Goal: Task Accomplishment & Management: Complete application form

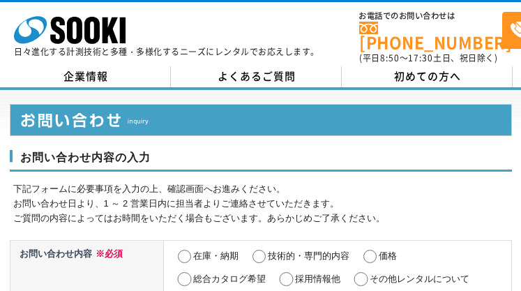
select select "26"
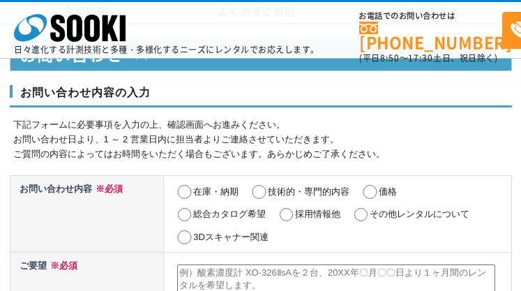
select select "26"
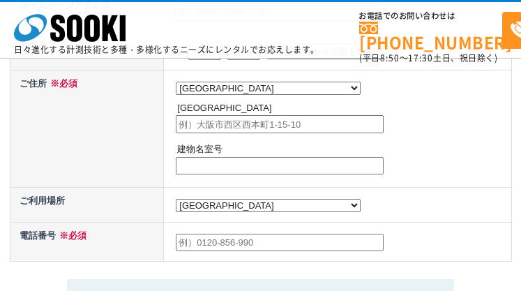
radio input "true"
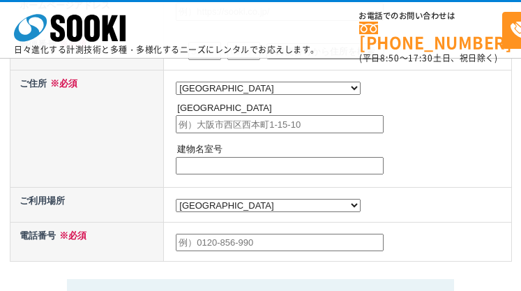
radio input "true"
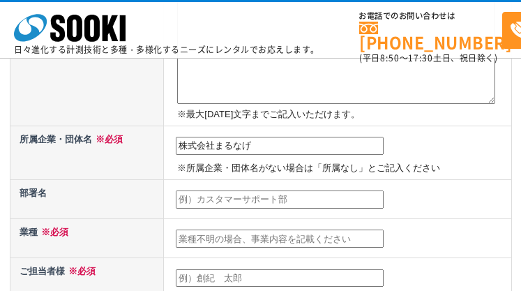
type input "株式会社まるなげ"
type input "営業部"
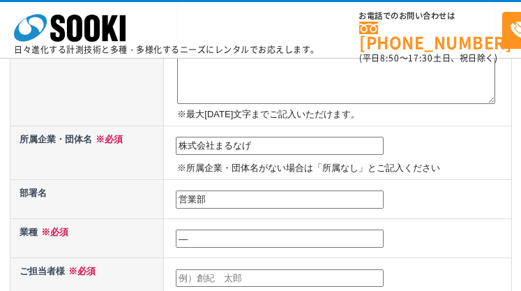
type input "―"
type input "[PERSON_NAME]"
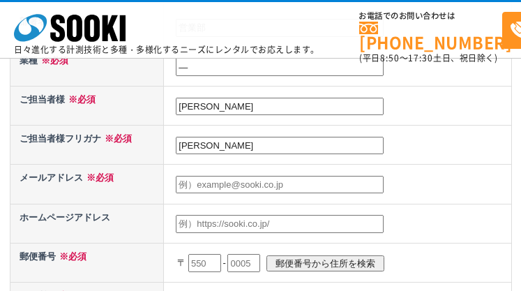
type input "[PERSON_NAME]"
type input "[EMAIL_ADDRESS][DOMAIN_NAME]"
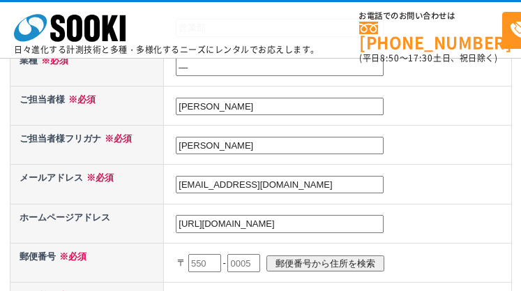
type input "[URL][DOMAIN_NAME]"
type input "604"
type input "6048"
type input "8166"
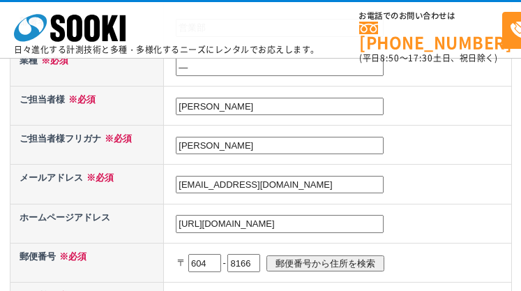
scroll to position [670, 0]
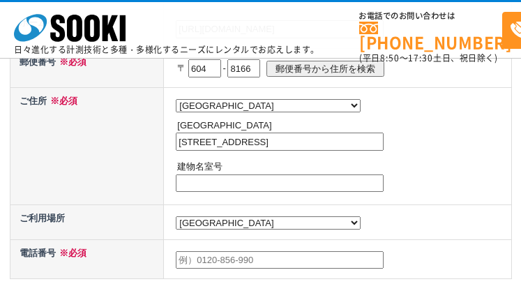
type input "[STREET_ADDRESS]"
type input "―"
type input "0752565559"
type textarea "新規顧客の開拓や集客にお困りの方必見です！！ ■特徴 ・初期費用・月額費用・固定費0円 ・約4割が決裁権保有する11万件のリストにアプローチ ・1か月のお試し…"
